Goal: Register for event/course

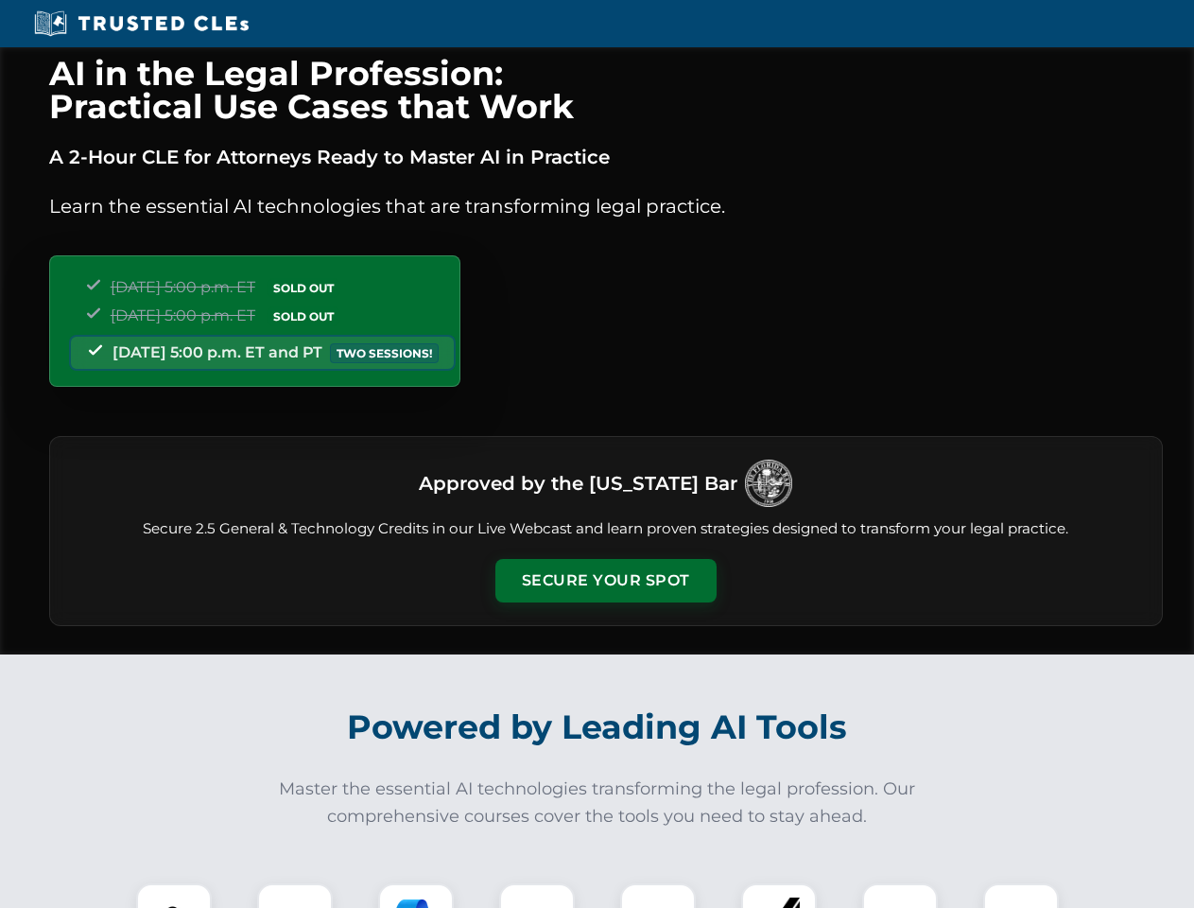
click at [605, 581] on button "Secure Your Spot" at bounding box center [606, 581] width 221 height 44
click at [174, 896] on img at bounding box center [174, 921] width 55 height 55
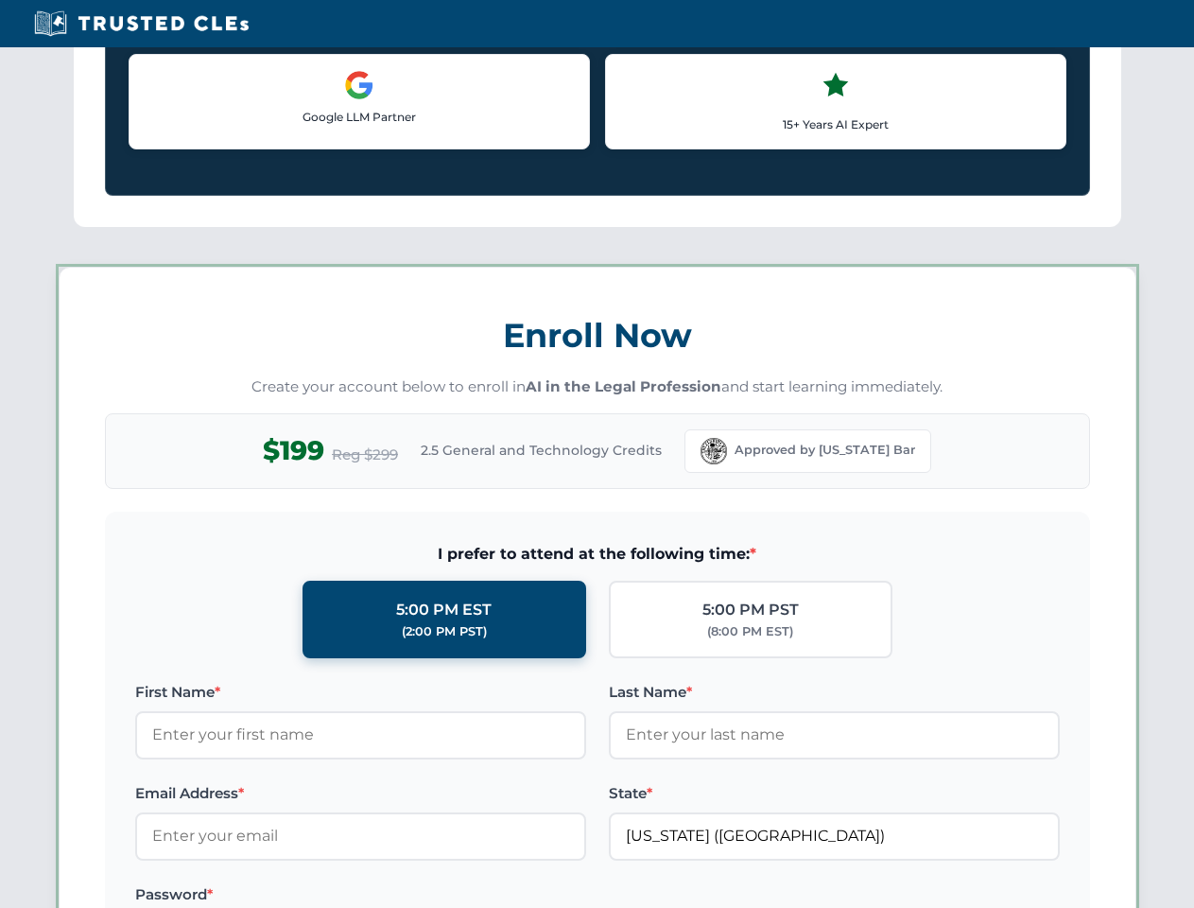
click at [416, 896] on label "Password *" at bounding box center [360, 894] width 451 height 23
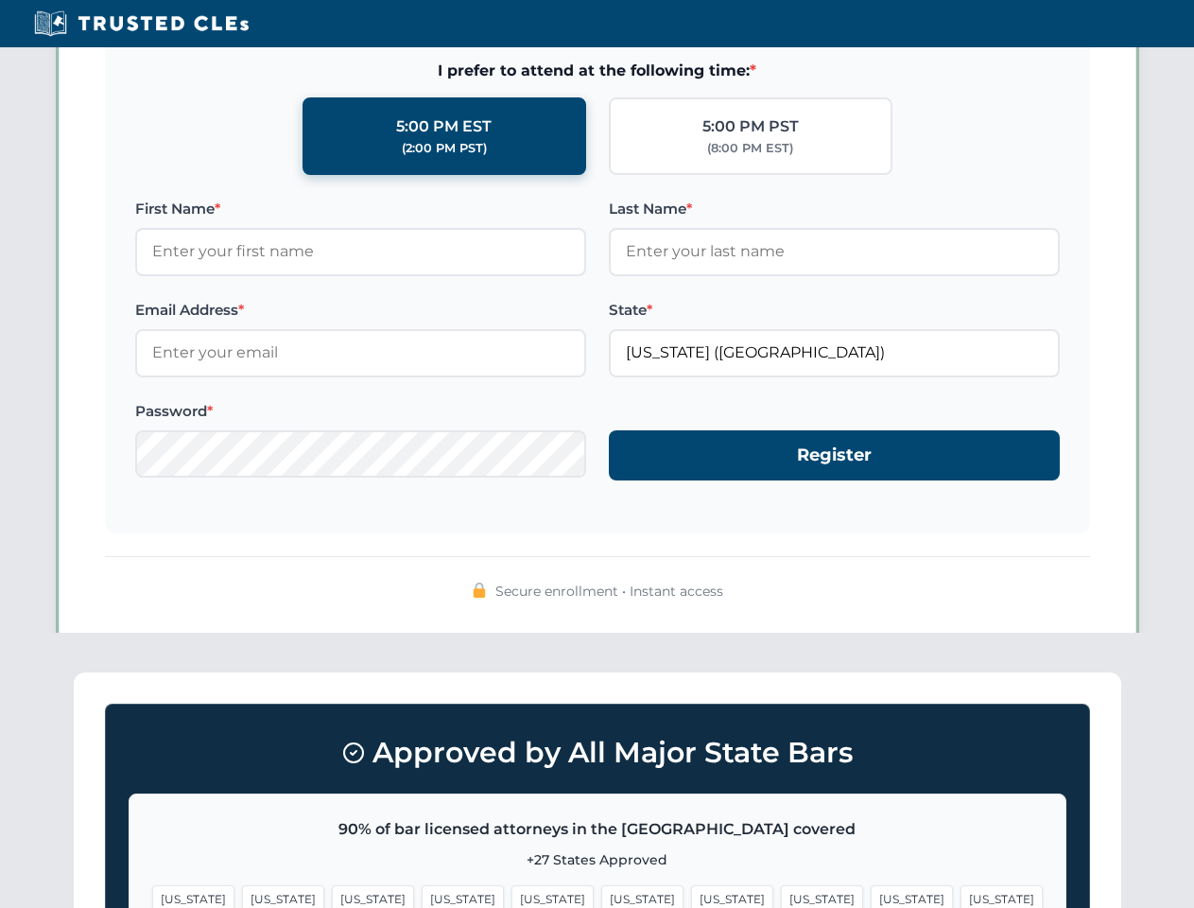
click at [871, 896] on span "[US_STATE]" at bounding box center [912, 898] width 82 height 27
